Goal: Navigation & Orientation: Find specific page/section

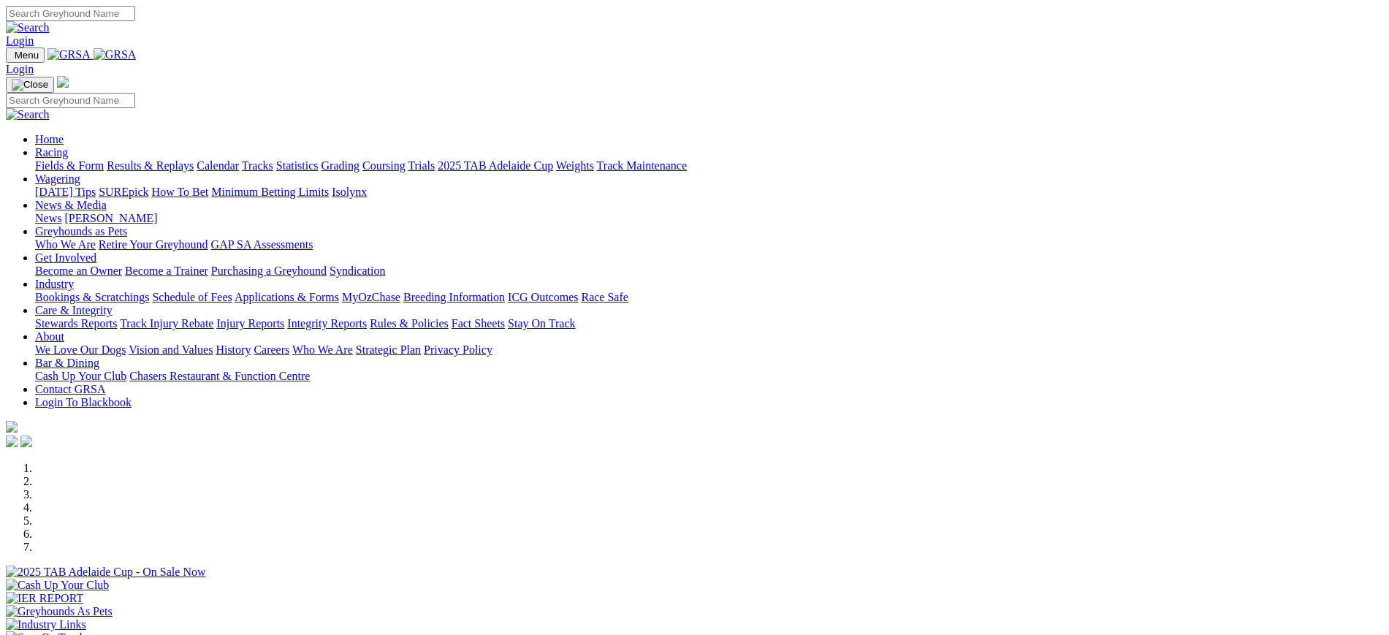
click at [157, 212] on link "[PERSON_NAME]" at bounding box center [110, 218] width 93 height 12
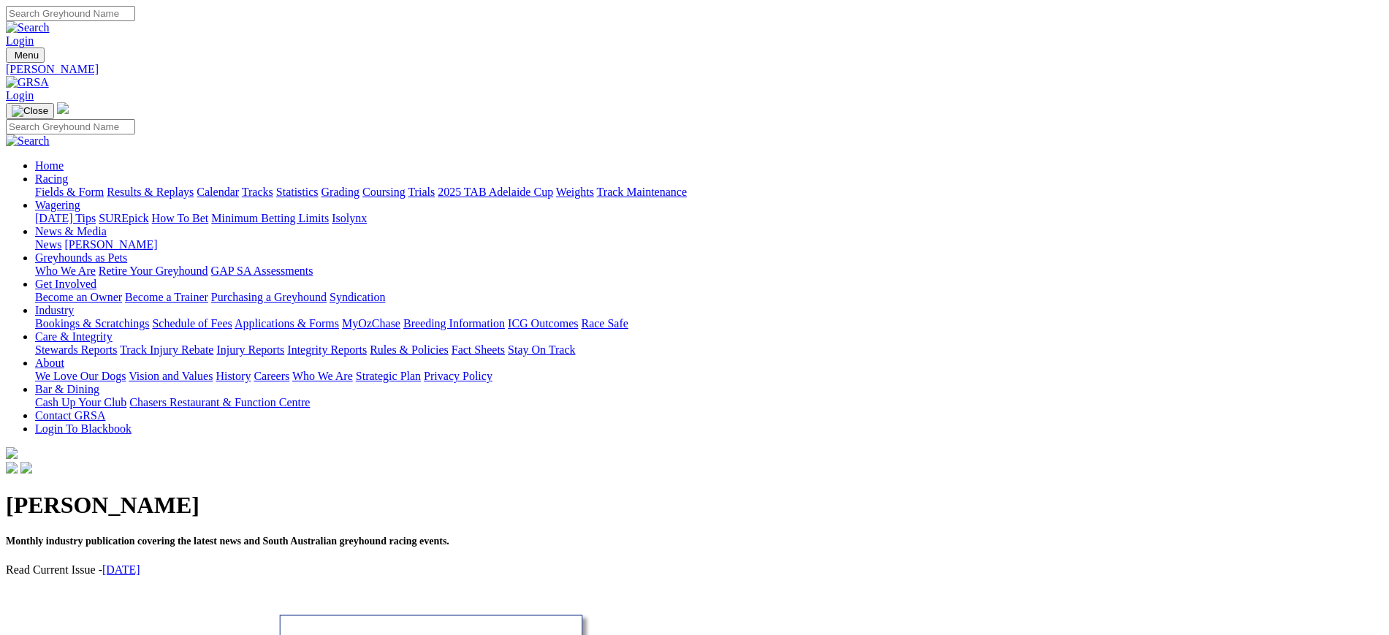
click at [61, 238] on link "News" at bounding box center [48, 244] width 26 height 12
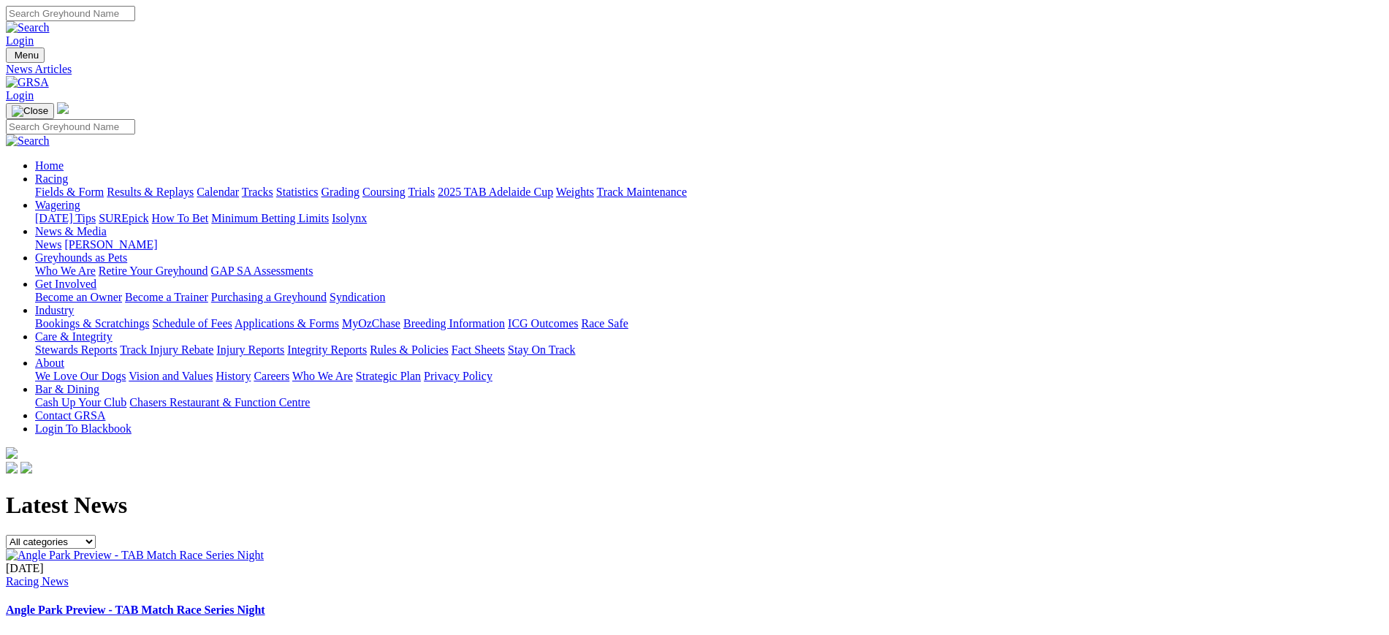
click at [49, 76] on img at bounding box center [27, 82] width 43 height 13
